Goal: Navigation & Orientation: Find specific page/section

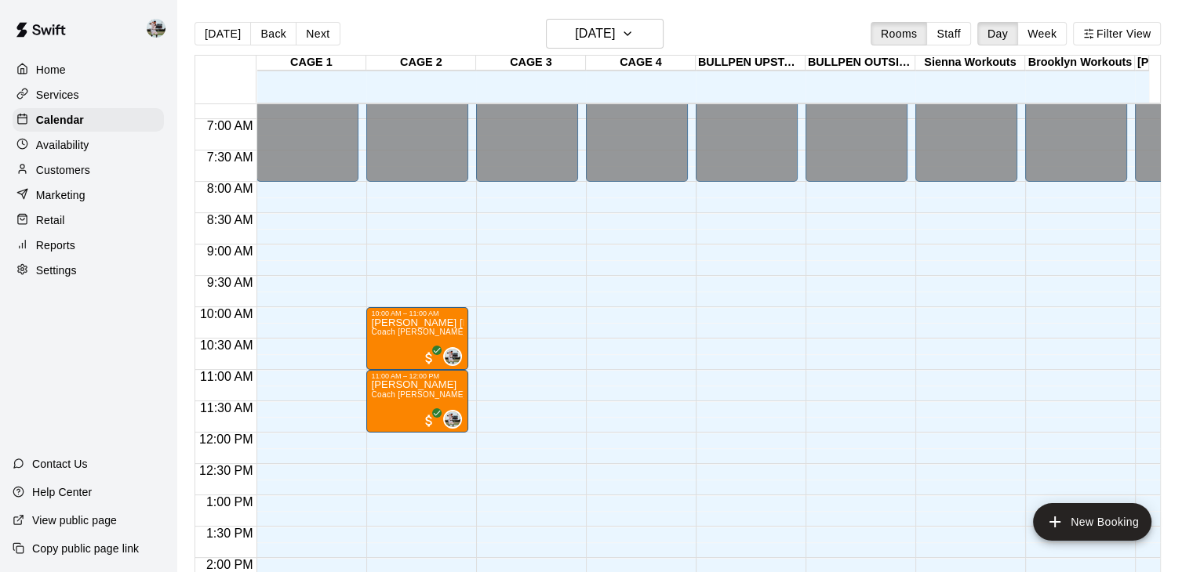
scroll to position [430, 0]
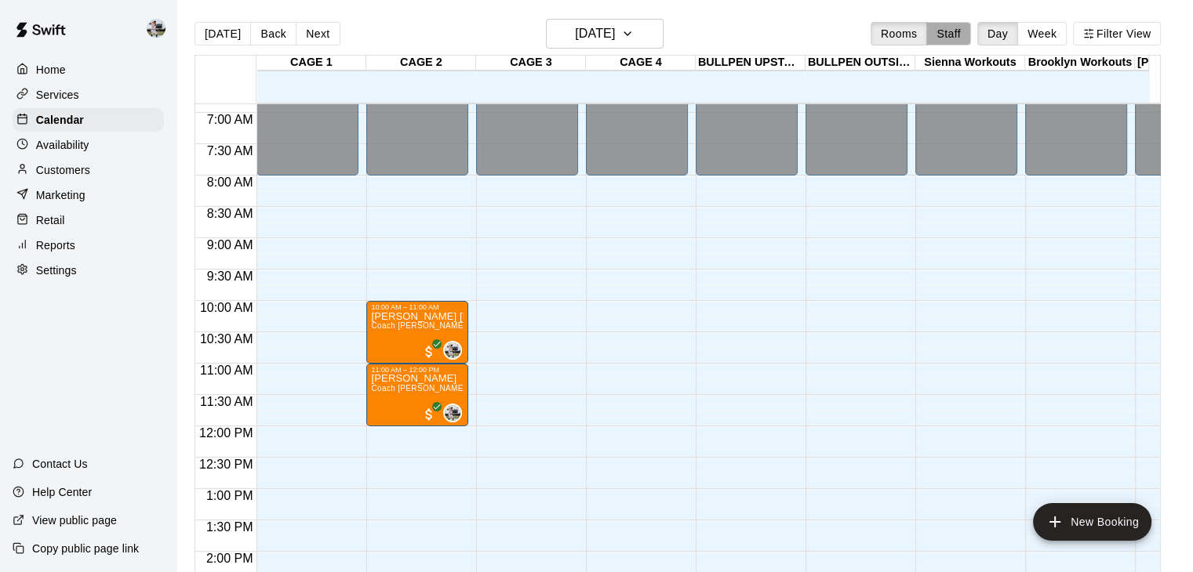
click at [953, 38] on button "Staff" at bounding box center [948, 34] width 45 height 24
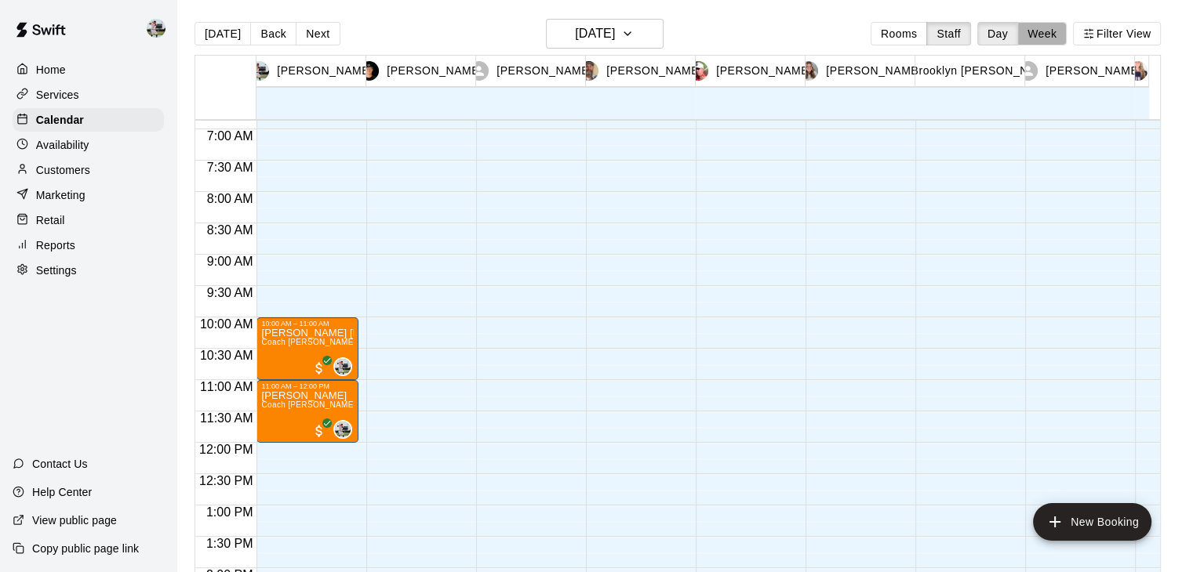
click at [1058, 24] on button "Week" at bounding box center [1041, 34] width 49 height 24
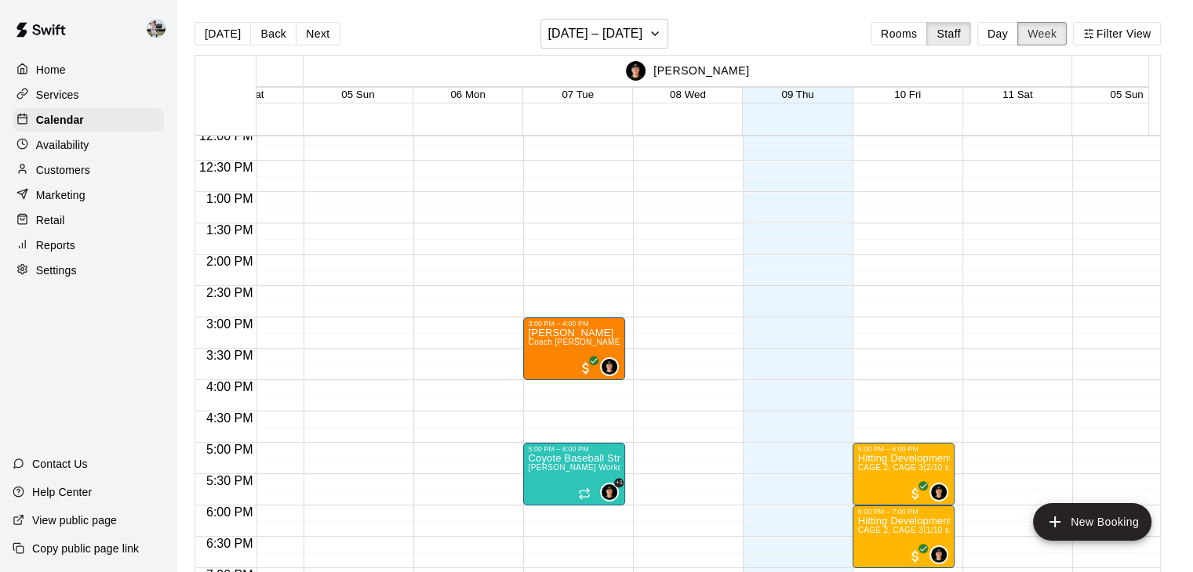
scroll to position [764, 721]
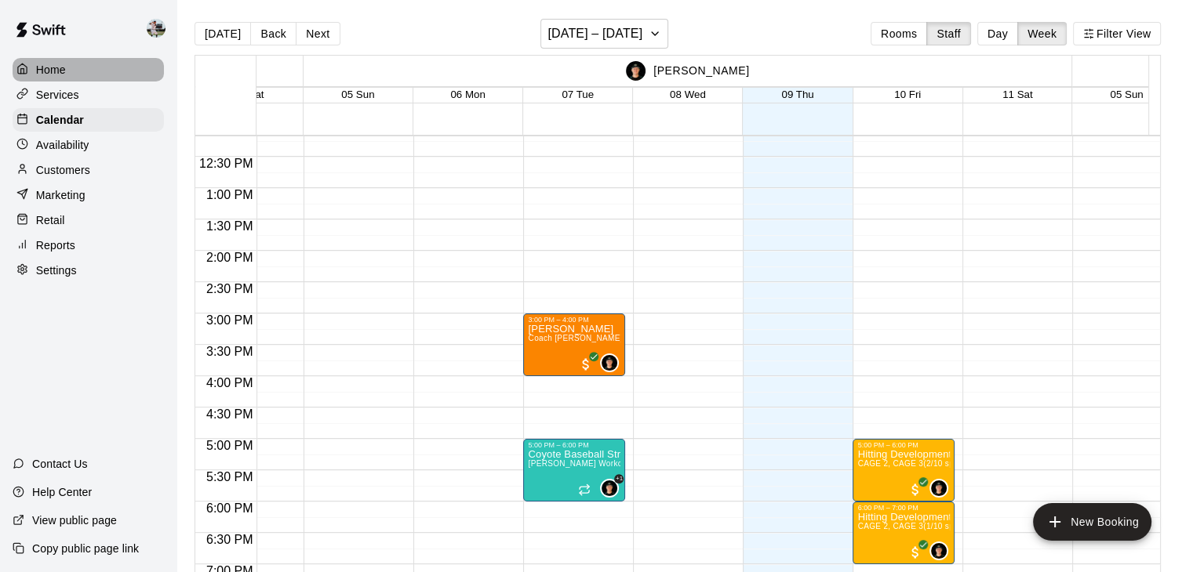
click at [91, 68] on div "Home" at bounding box center [88, 70] width 151 height 24
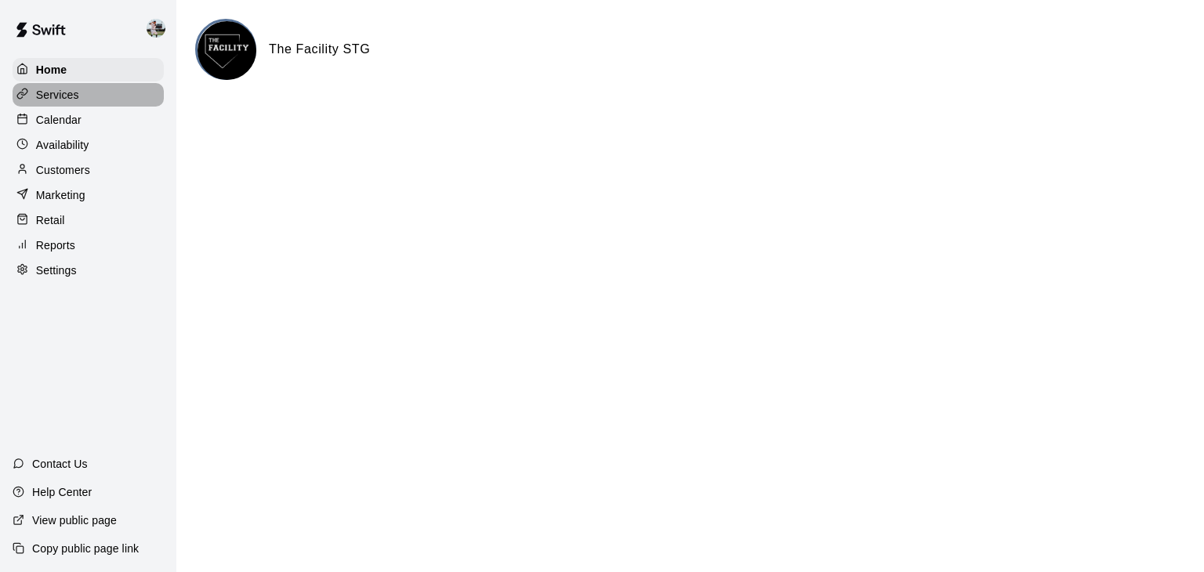
click at [84, 105] on div "Services" at bounding box center [88, 95] width 151 height 24
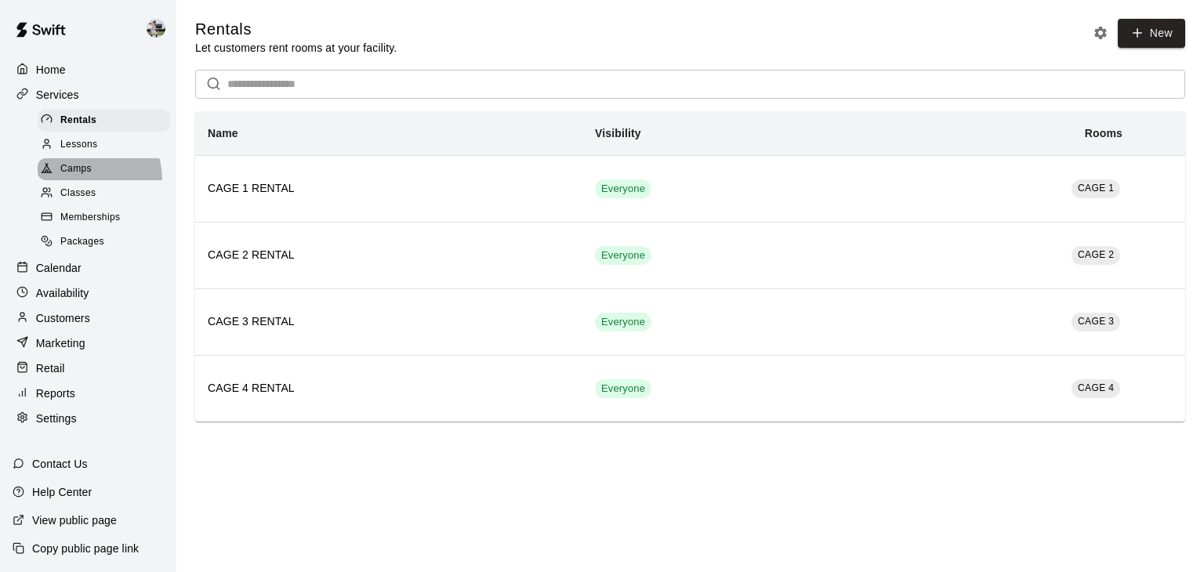
click at [77, 180] on div "Camps" at bounding box center [104, 169] width 133 height 22
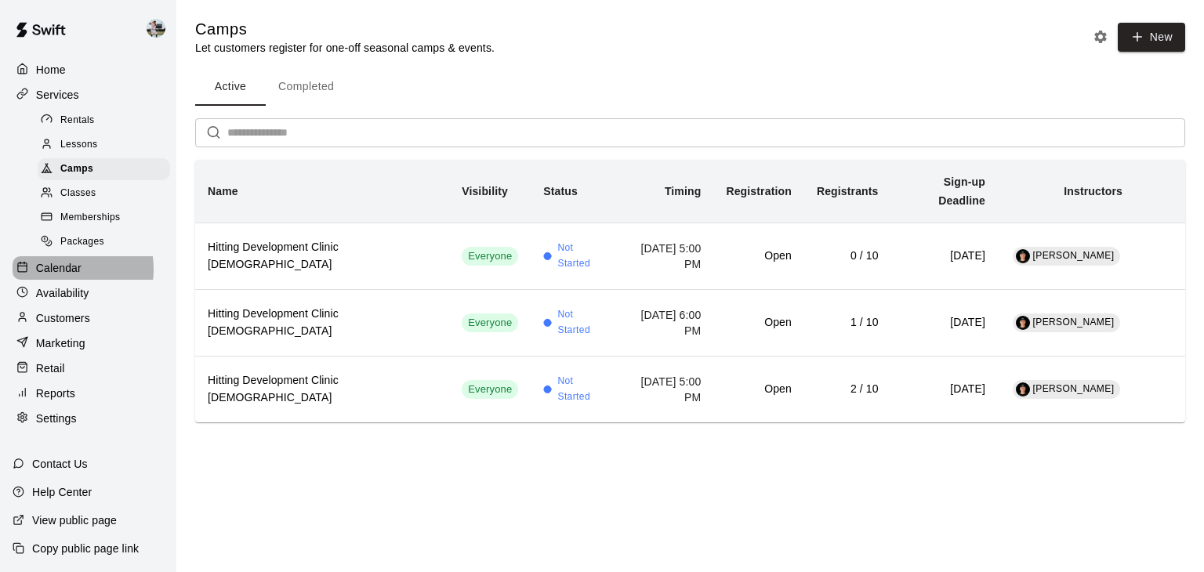
click at [63, 276] on p "Calendar" at bounding box center [58, 268] width 45 height 16
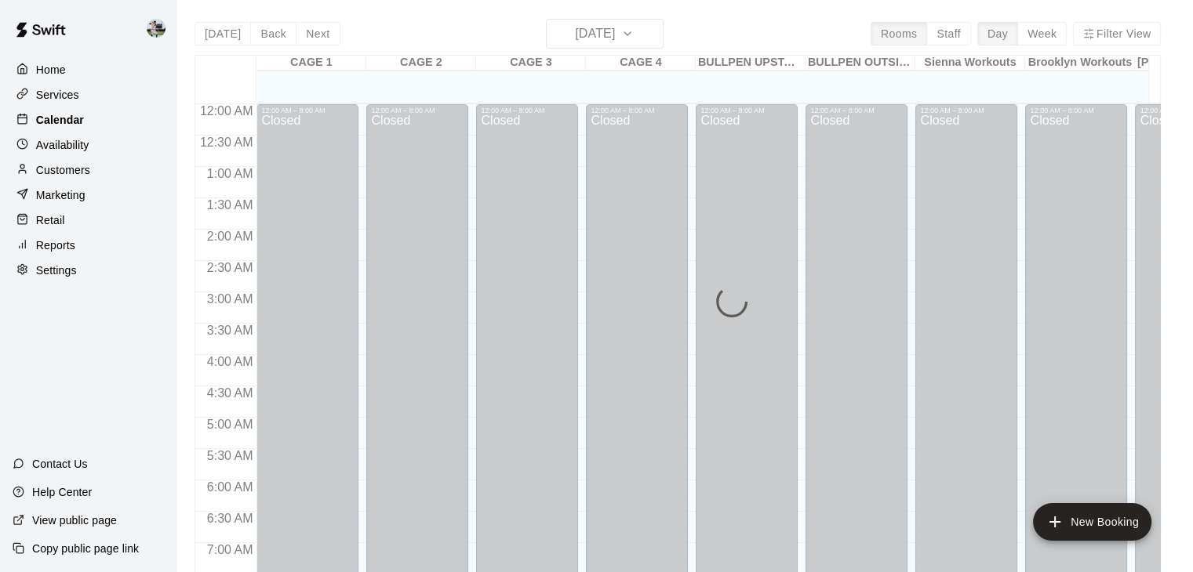
scroll to position [971, 0]
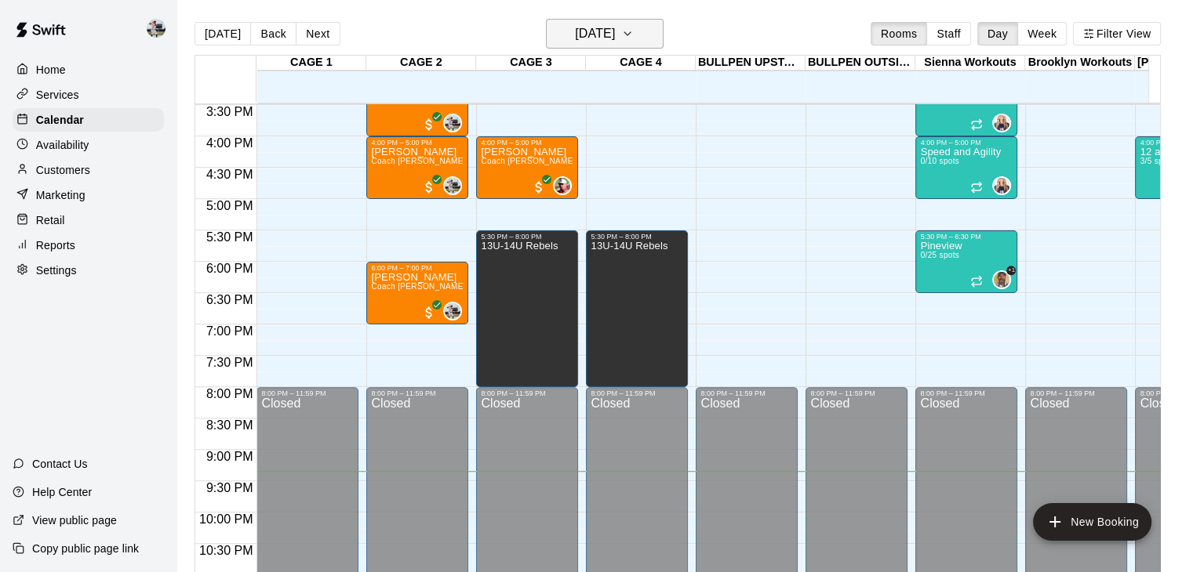
click at [663, 27] on button "[DATE]" at bounding box center [605, 34] width 118 height 30
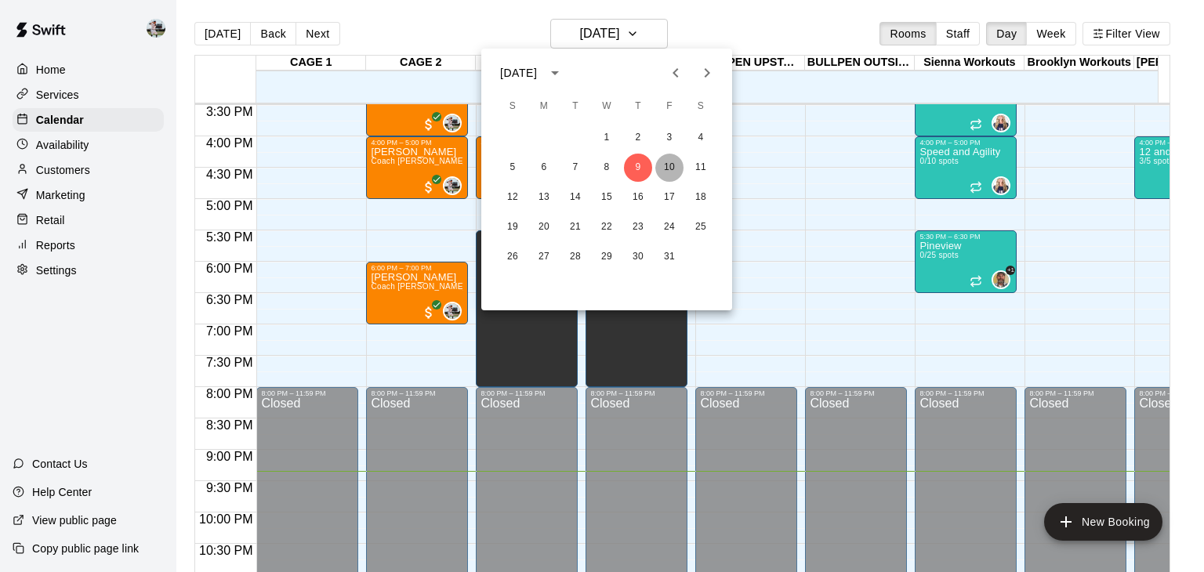
click at [674, 170] on button "10" at bounding box center [669, 168] width 28 height 28
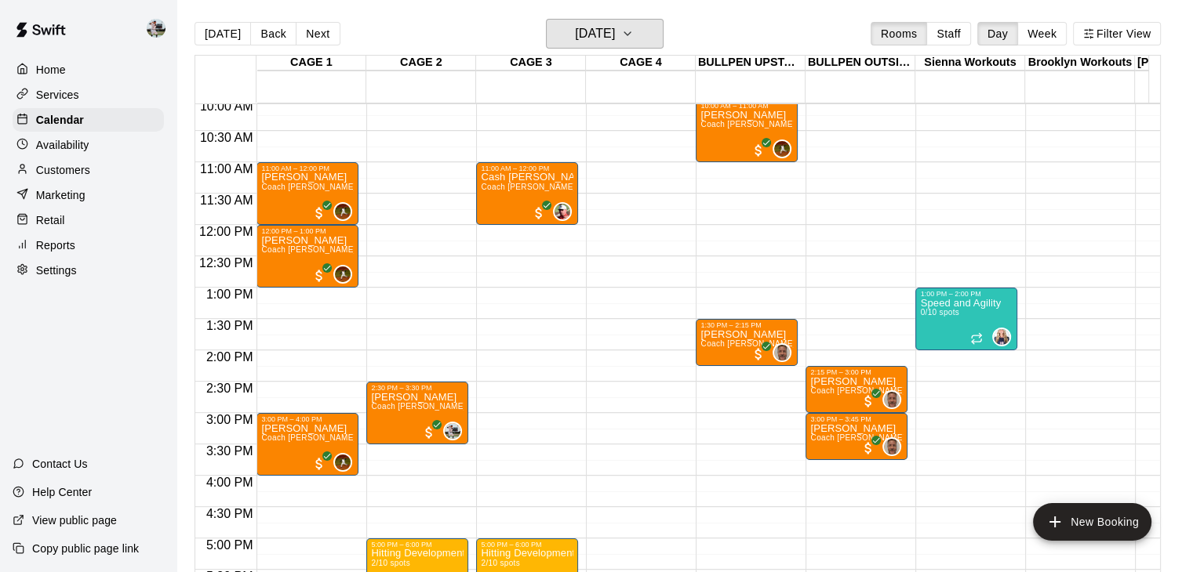
scroll to position [633, 0]
